Goal: Task Accomplishment & Management: Use online tool/utility

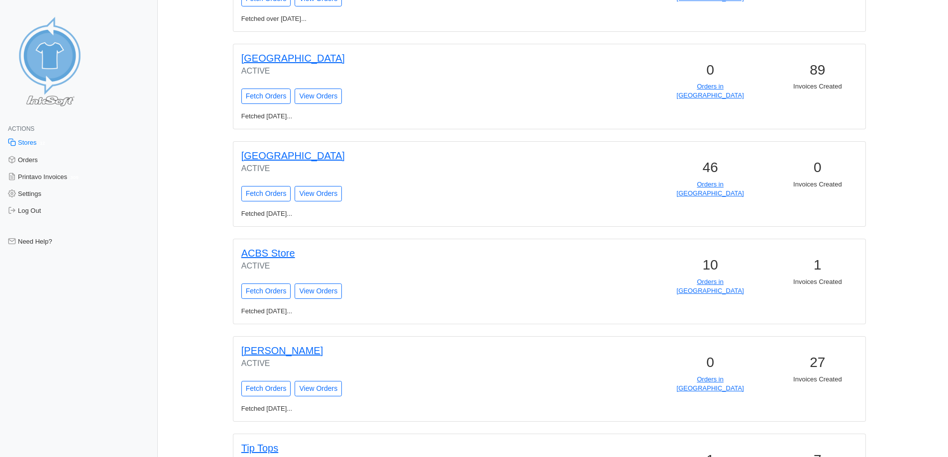
scroll to position [845, 0]
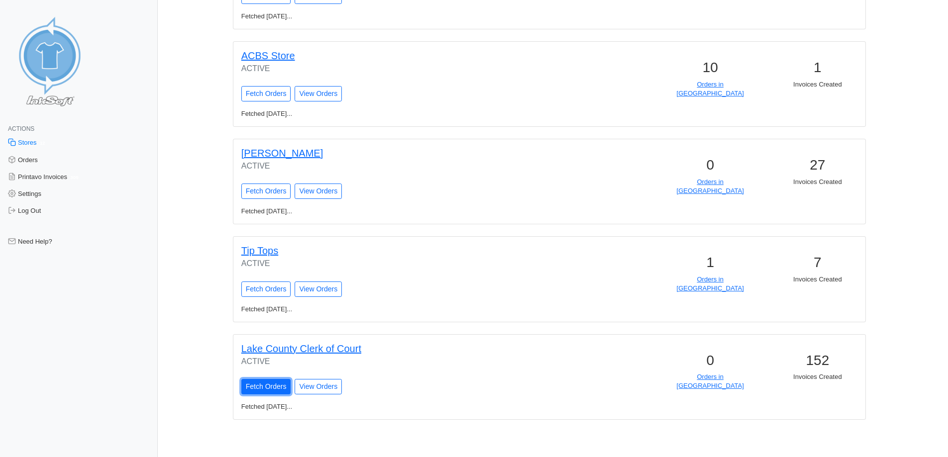
click at [268, 383] on input "Fetch Orders" at bounding box center [266, 386] width 50 height 15
type input "Fetching Orders..."
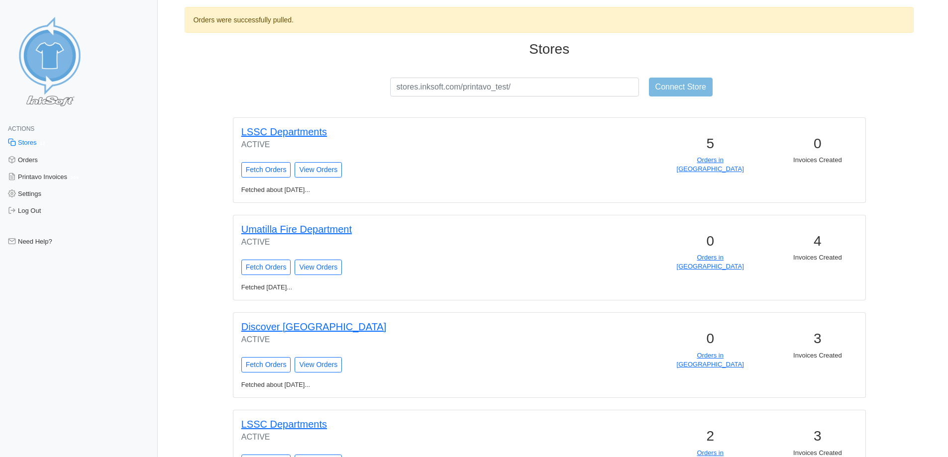
scroll to position [878, 0]
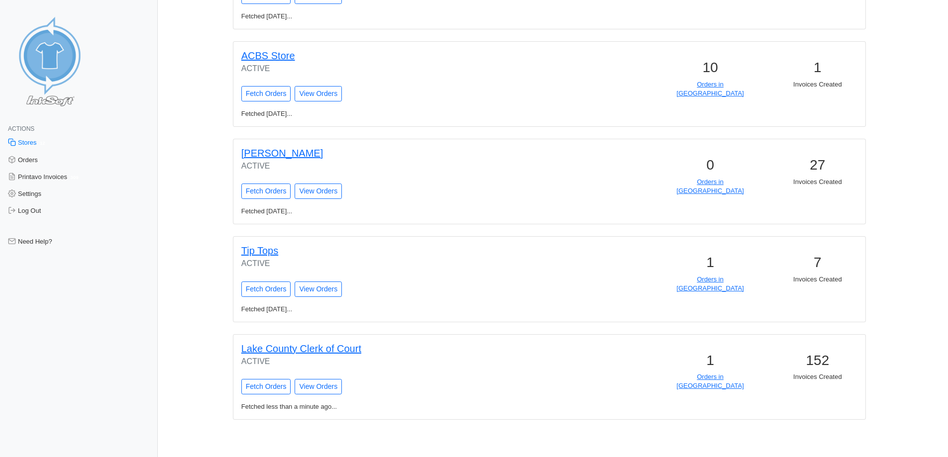
drag, startPoint x: 580, startPoint y: 257, endPoint x: 708, endPoint y: 346, distance: 156.3
click at [712, 383] on div "1 Orders in Queue" at bounding box center [709, 375] width 107 height 47
click at [708, 378] on link "Orders in Queue" at bounding box center [710, 381] width 67 height 16
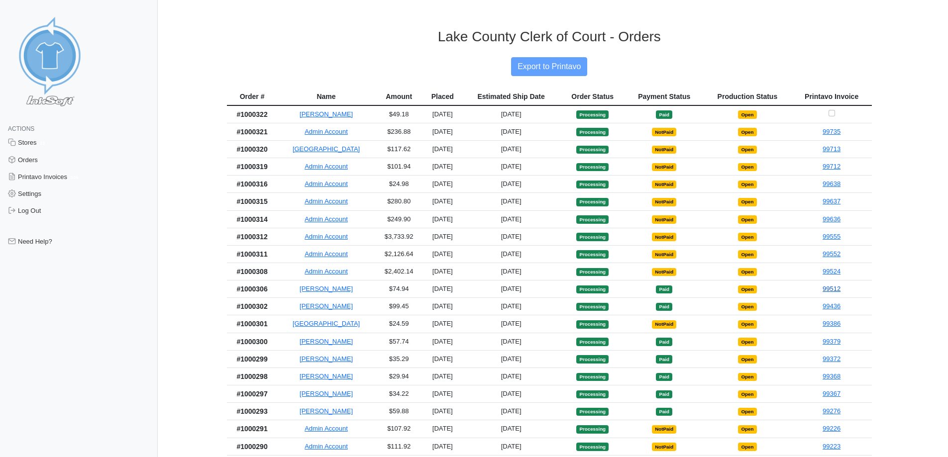
click at [829, 293] on link "99512" at bounding box center [832, 288] width 18 height 7
click at [831, 116] on input "Checkbox for selecting orders for invoice" at bounding box center [832, 113] width 6 height 6
checkbox input "true"
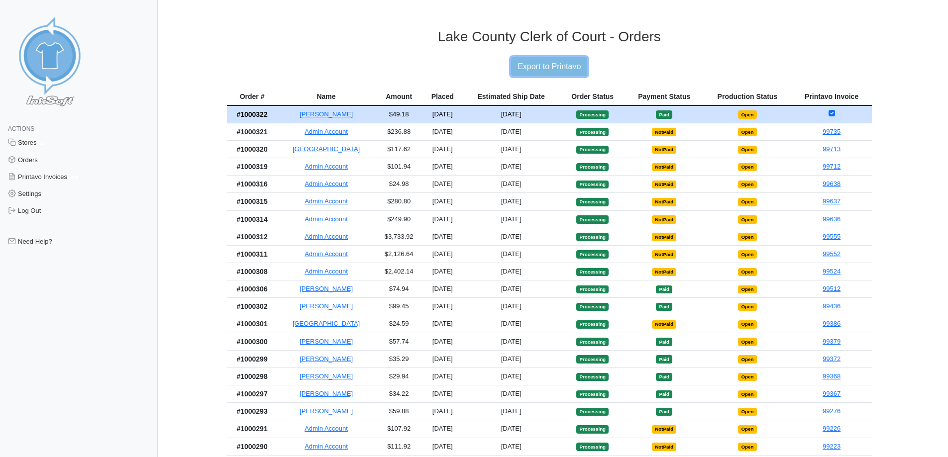
click at [546, 66] on input "Export to Printavo" at bounding box center [549, 66] width 76 height 19
type input "Export to Printavo"
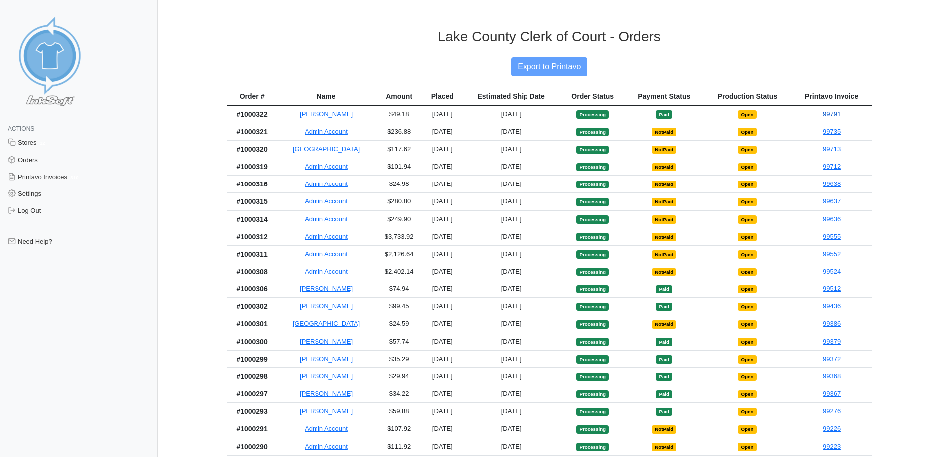
click at [827, 118] on link "99791" at bounding box center [832, 113] width 18 height 7
